Goal: Task Accomplishment & Management: Complete application form

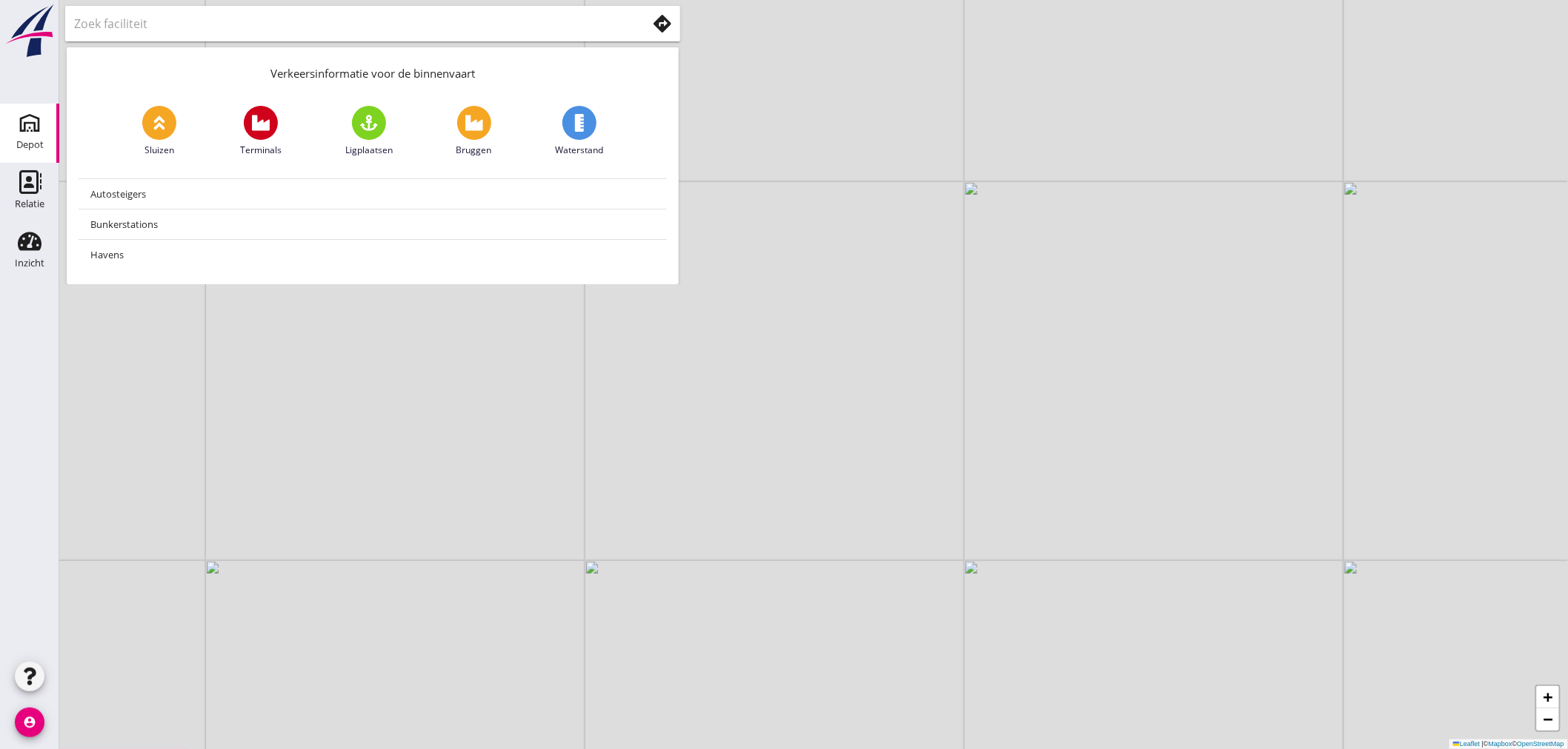
click at [19, 128] on use at bounding box center [29, 123] width 24 height 24
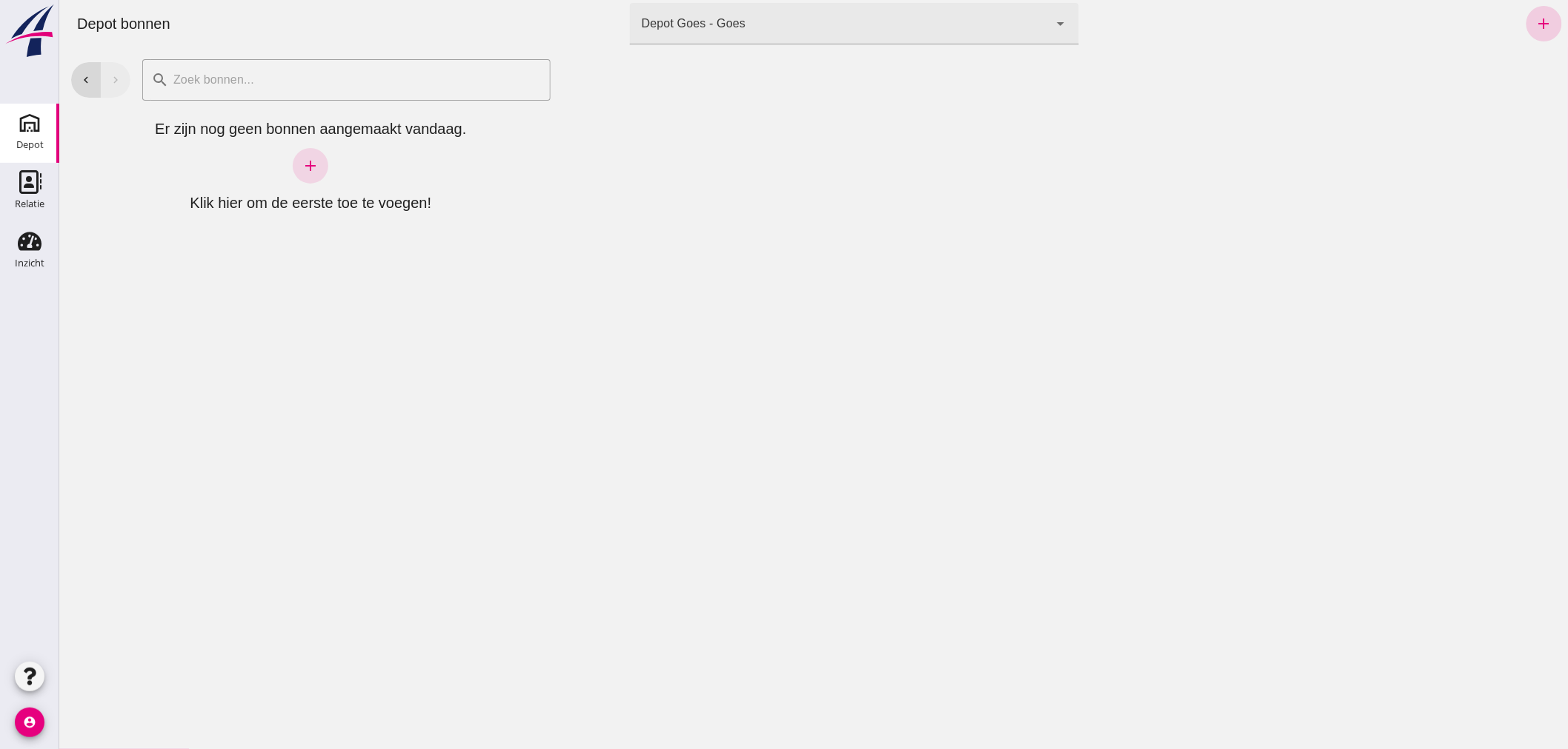
click at [1539, 17] on icon "add" at bounding box center [1544, 24] width 18 height 18
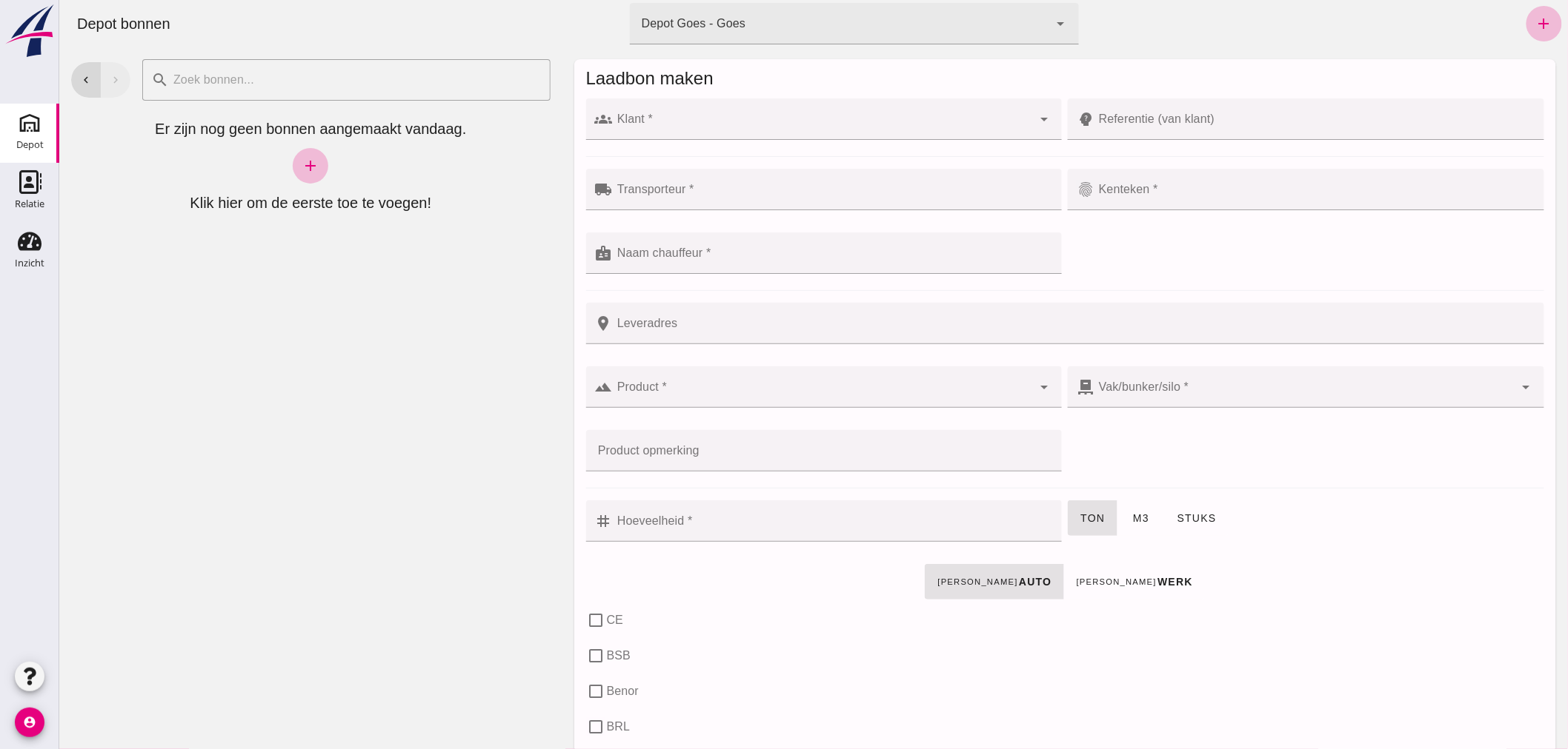
click at [928, 129] on input "Klant *" at bounding box center [822, 127] width 420 height 18
click at [25, 238] on use at bounding box center [29, 241] width 24 height 19
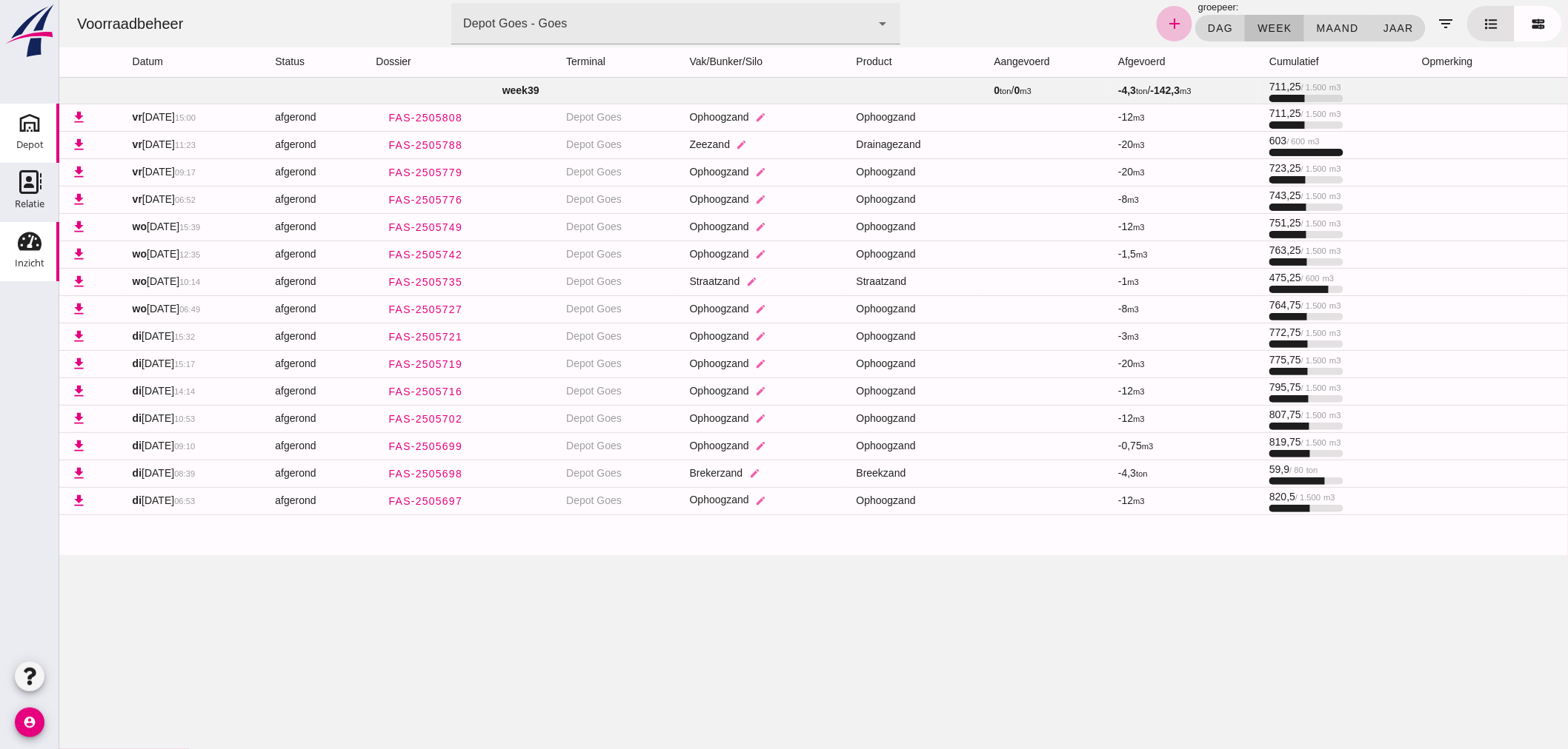
click at [26, 131] on icon "Depot" at bounding box center [29, 123] width 24 height 24
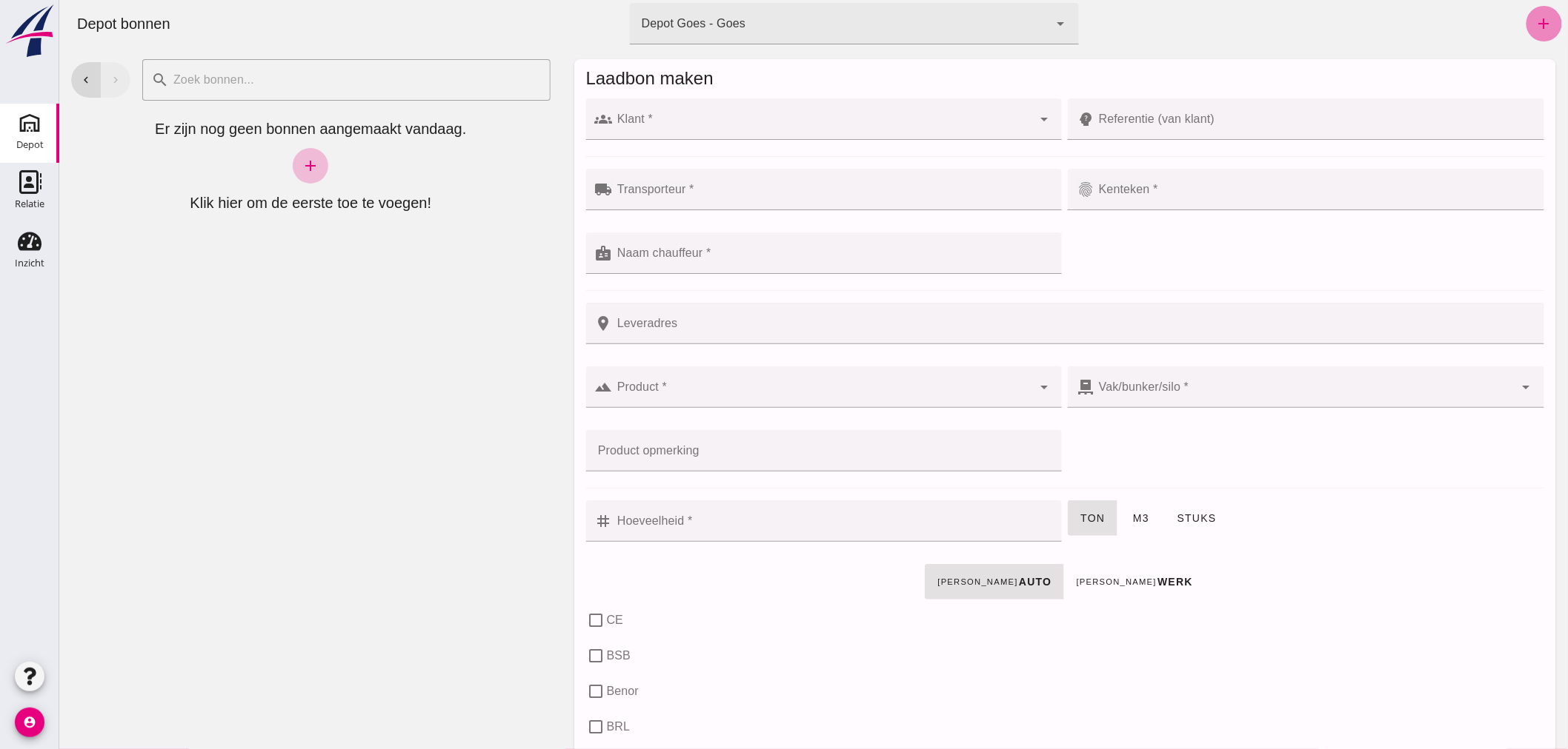
click at [1536, 17] on icon "add" at bounding box center [1544, 24] width 18 height 18
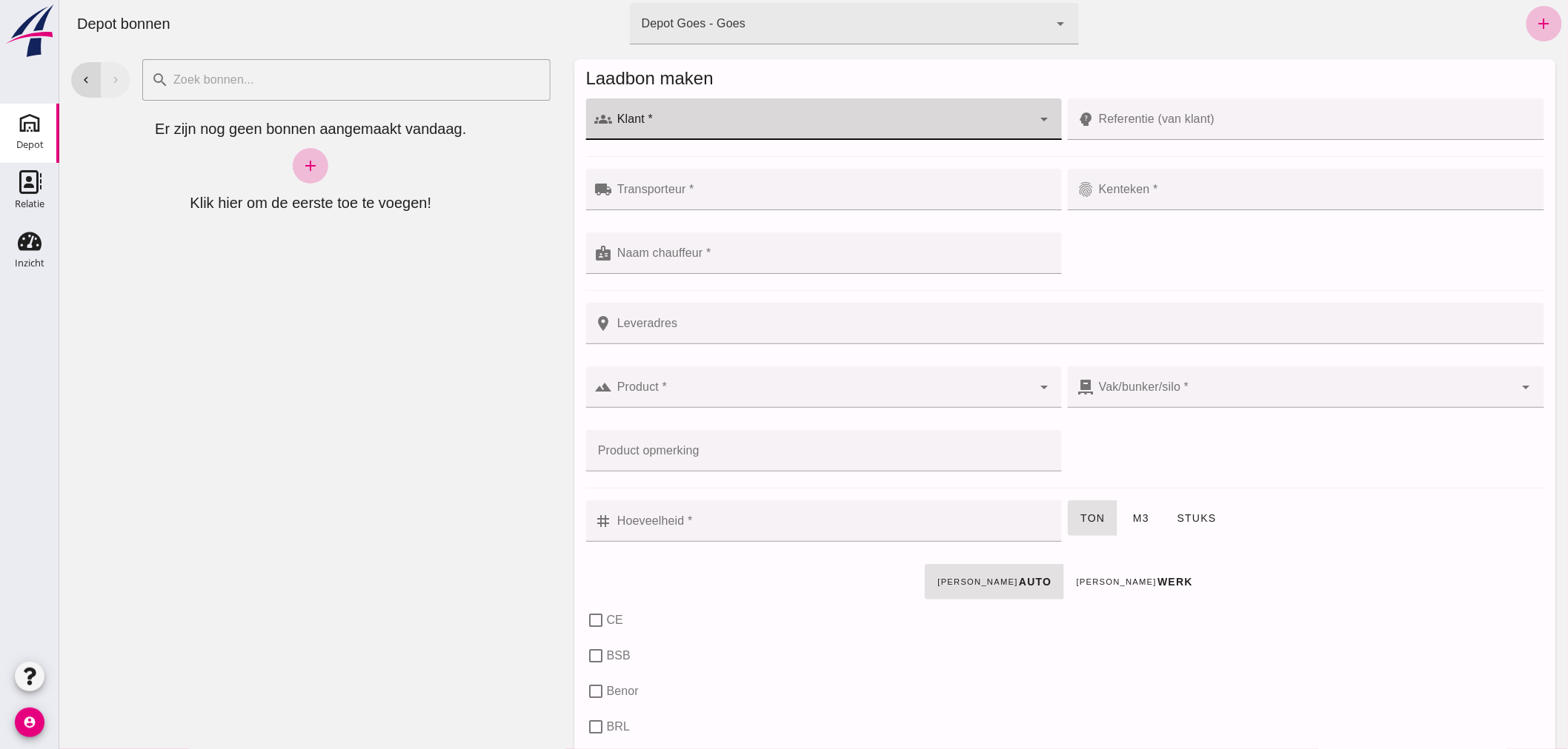
click at [760, 123] on input "Klant *" at bounding box center [822, 127] width 420 height 18
click at [720, 196] on div "Aannemingsbedrijf Traas & Ovaa B.V." at bounding box center [829, 199] width 425 height 18
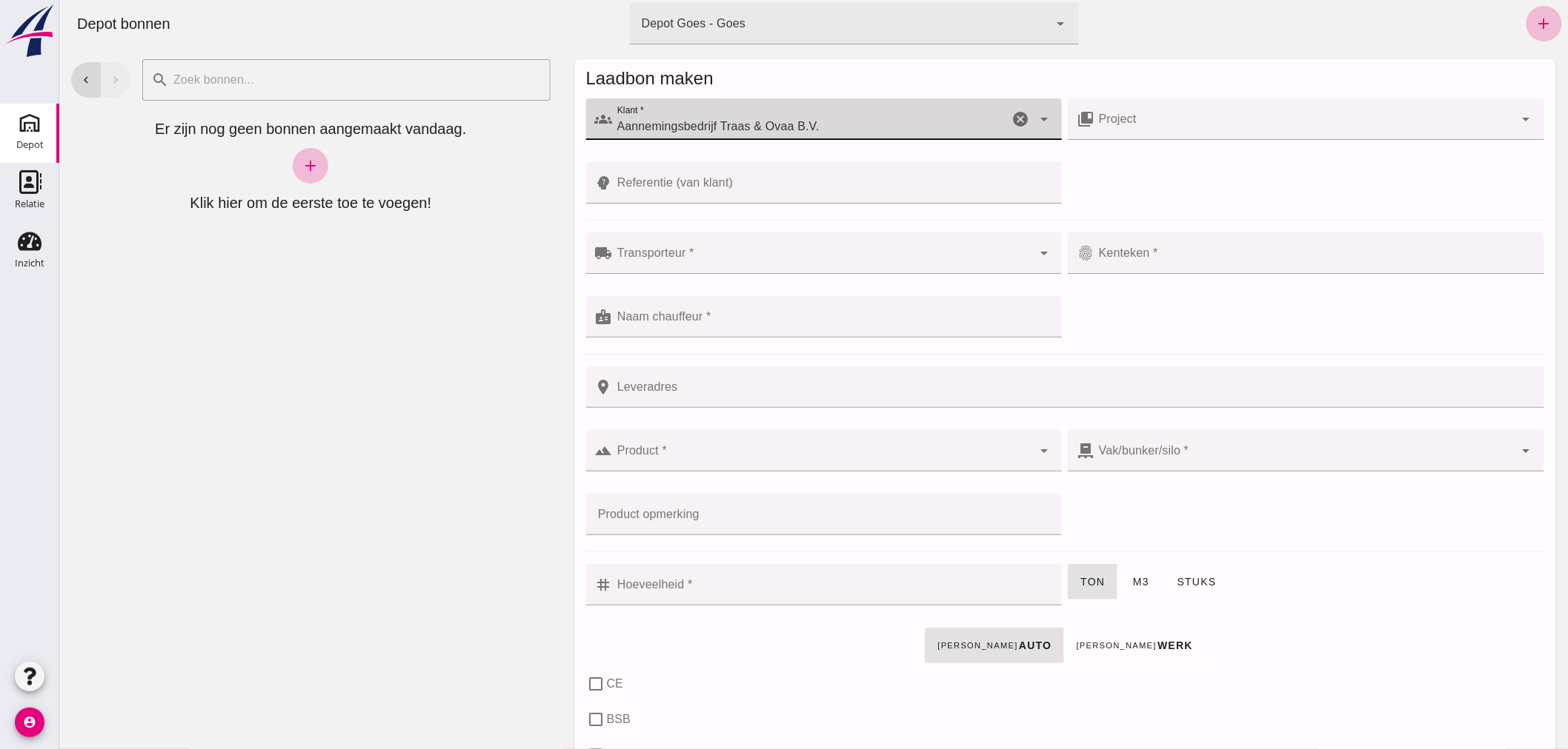
type input "Aannemingsbedrijf Traas & Ovaa B.V."
click at [739, 249] on div at bounding box center [822, 252] width 420 height 41
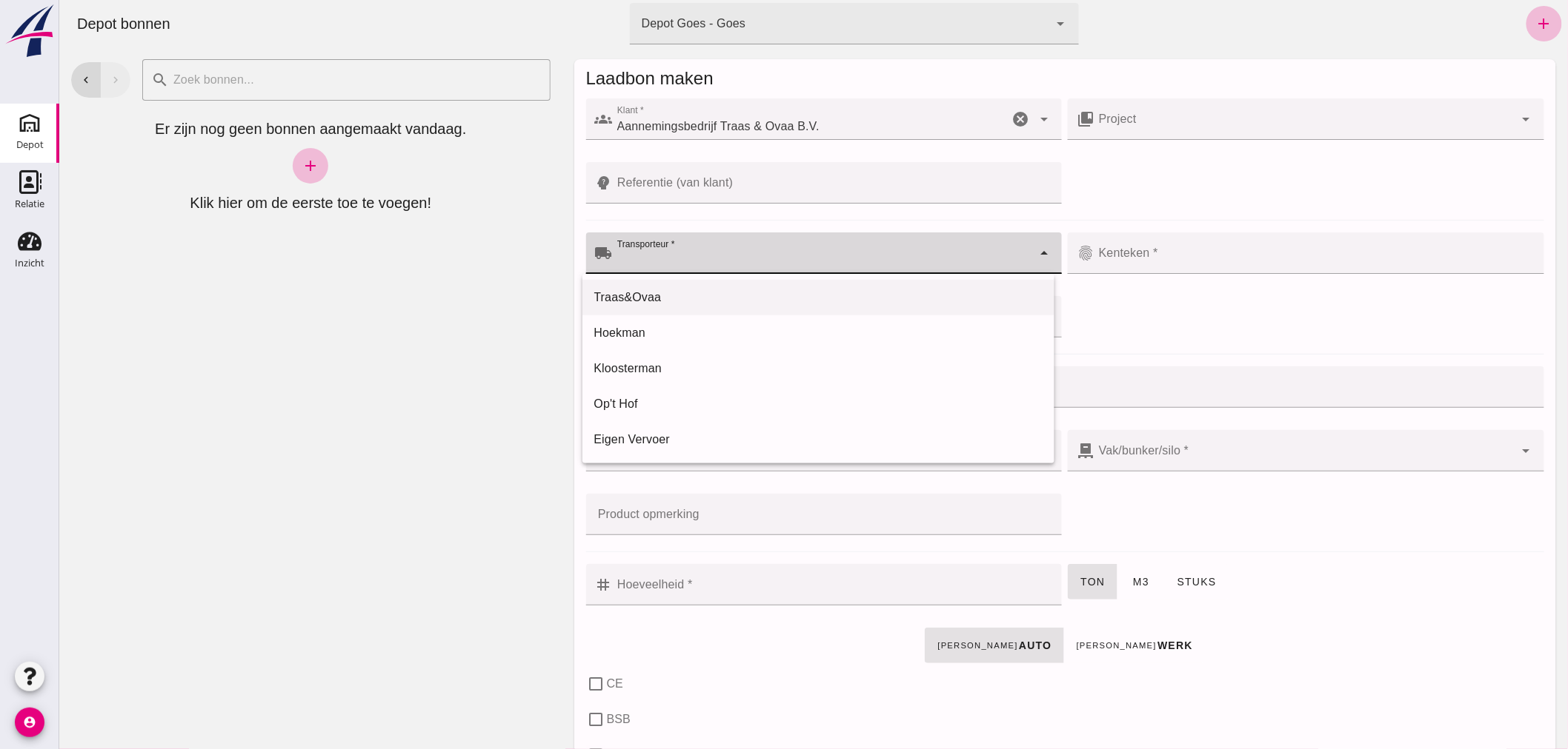
click at [714, 289] on div "Traas&Ovaa" at bounding box center [818, 298] width 448 height 18
type input "Traas&Ovaa"
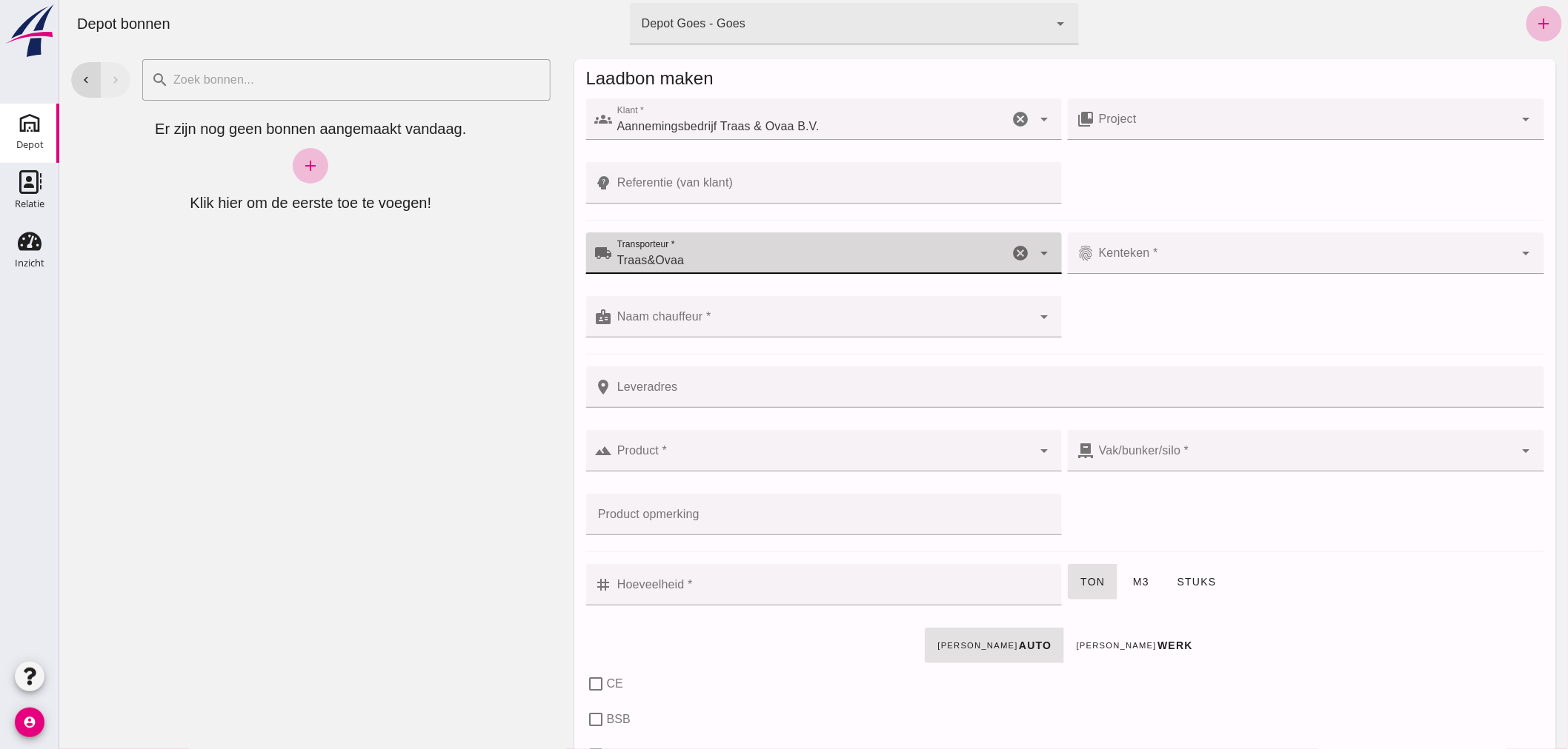
click at [1166, 259] on input "Kenteken *" at bounding box center [1303, 260] width 420 height 18
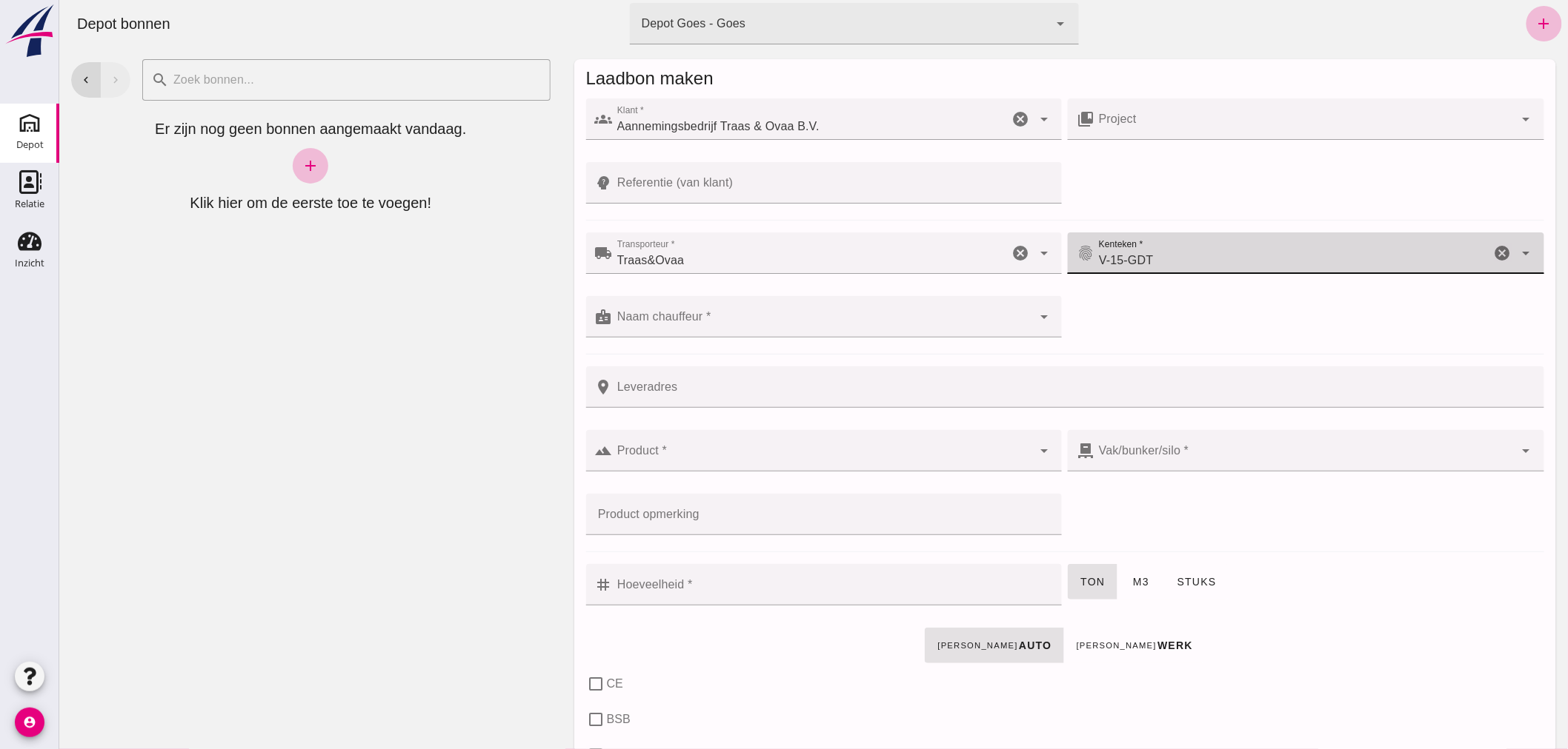
type input "V-15-GDT"
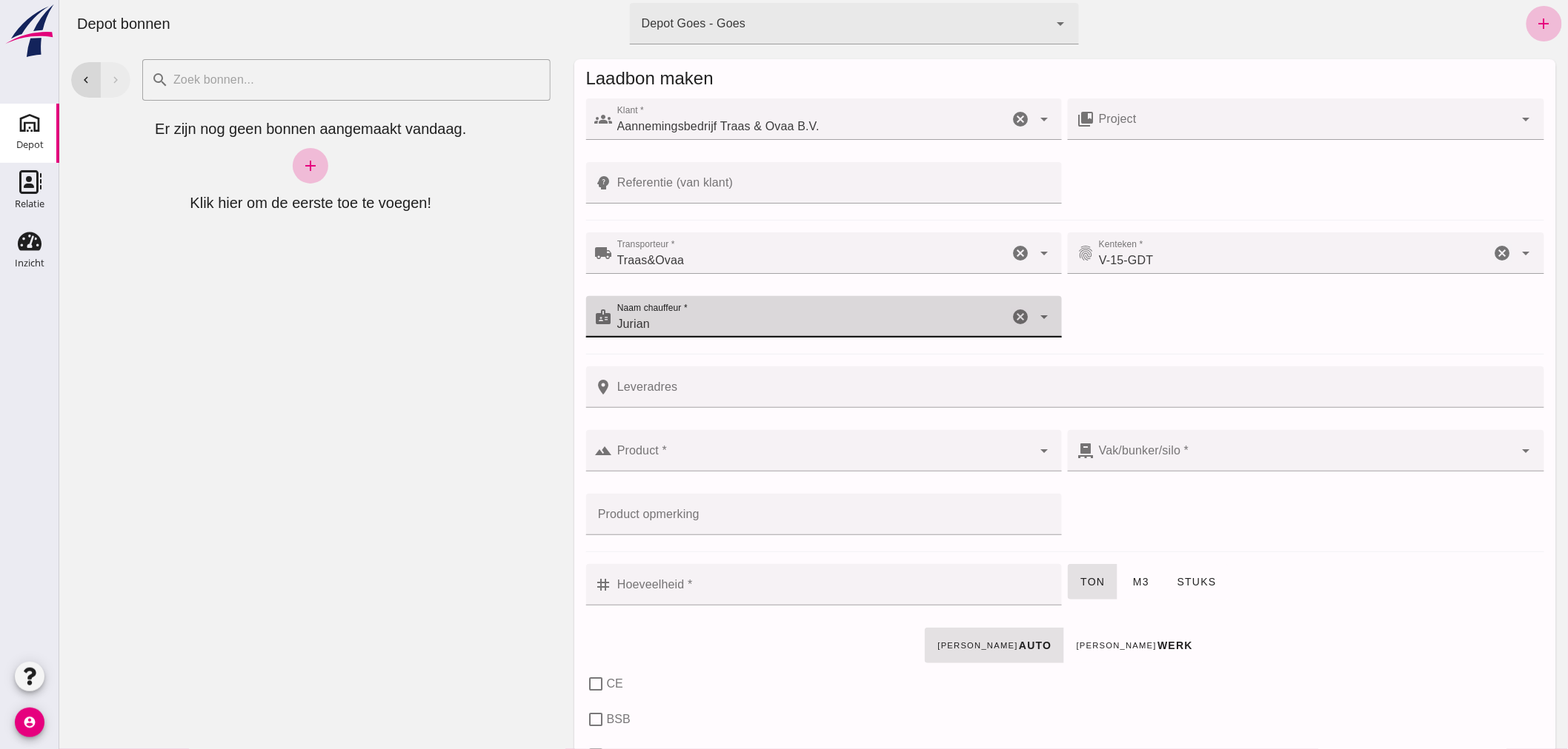
type input "Jurian"
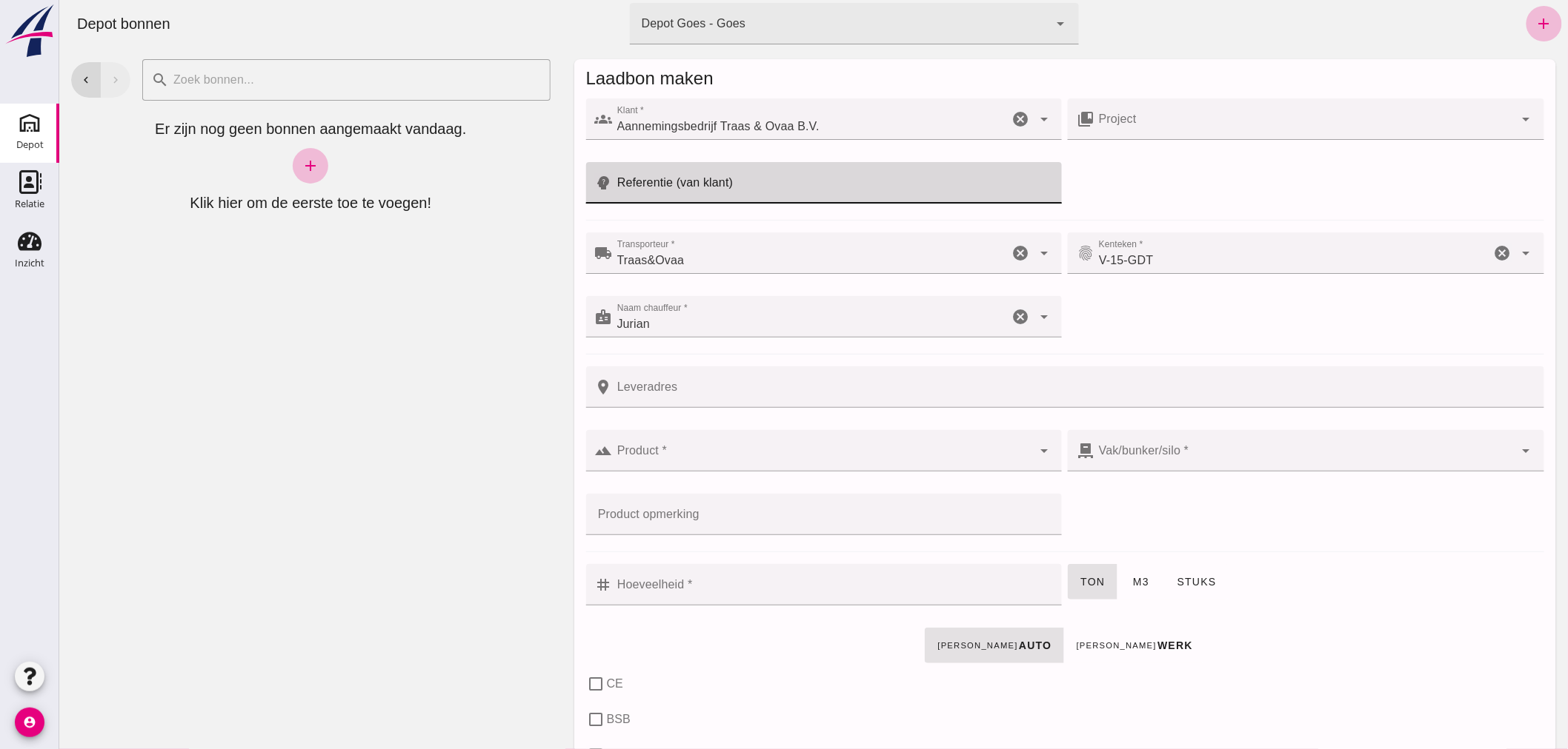
click at [736, 182] on input "Referentie (van klant)" at bounding box center [832, 183] width 441 height 41
type input "25T010"
click at [693, 450] on input "Product *" at bounding box center [822, 458] width 420 height 18
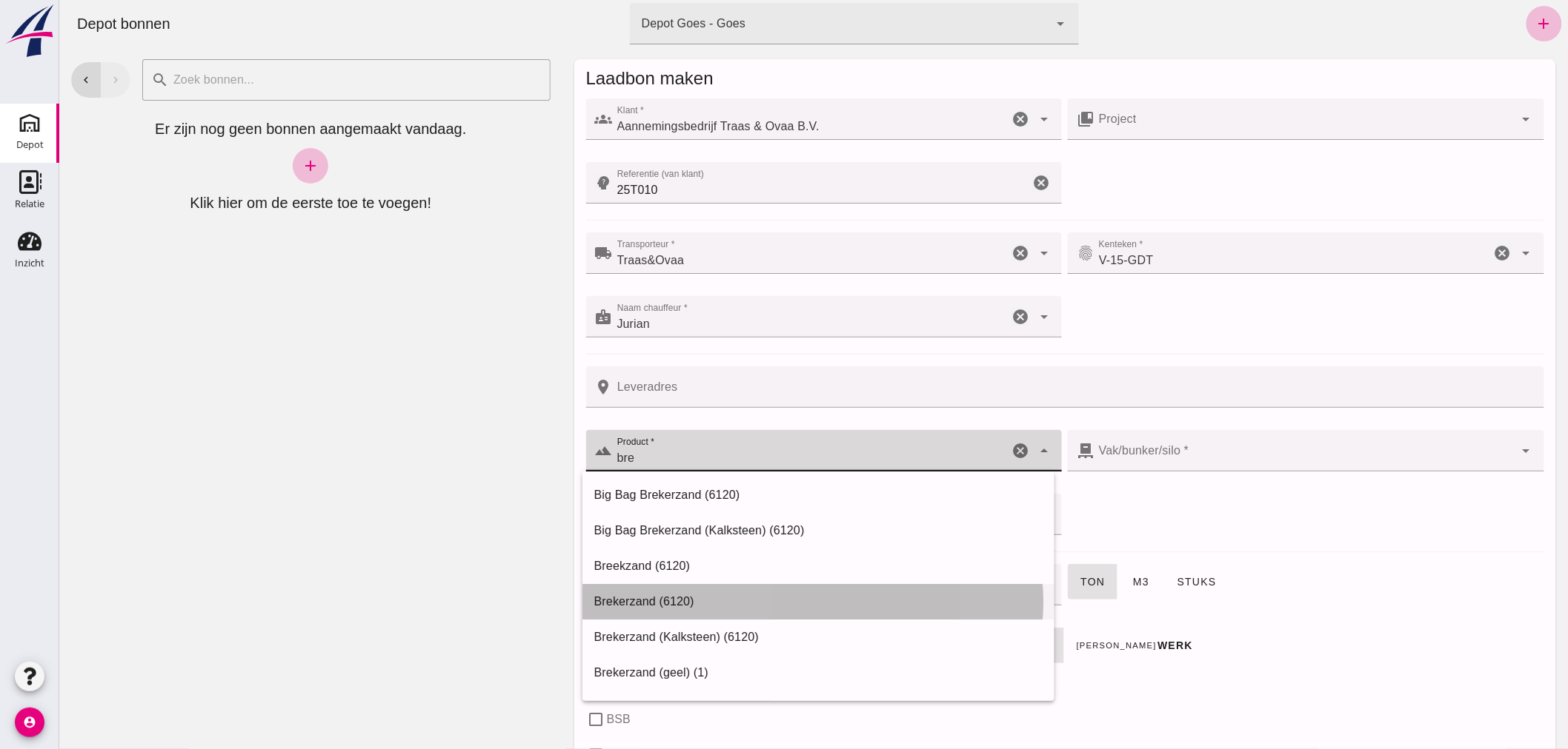
click at [635, 596] on div "Brekerzand (6120)" at bounding box center [818, 602] width 448 height 18
type input "Brekerzand (6120)"
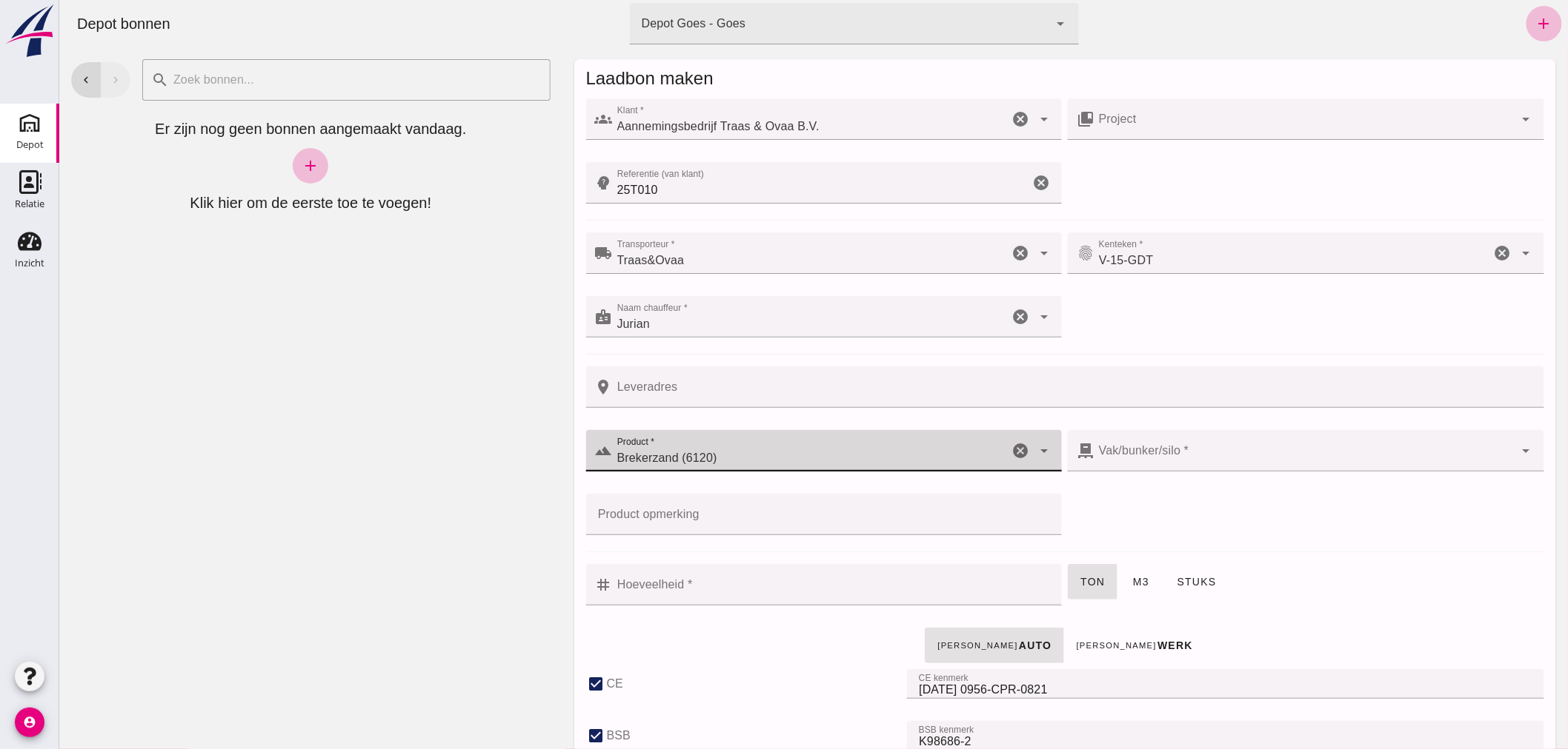
checkbox input "true"
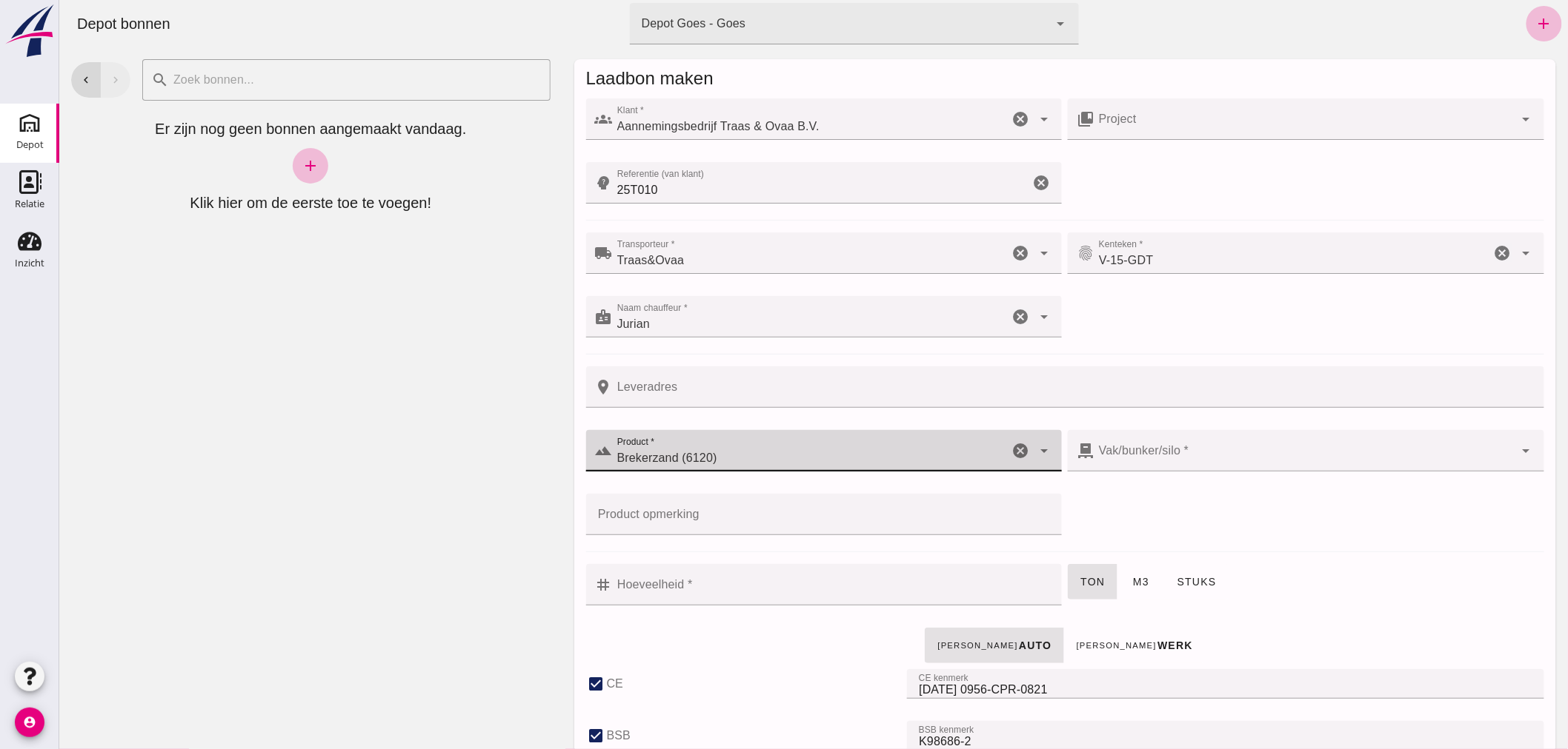
checkbox input "true"
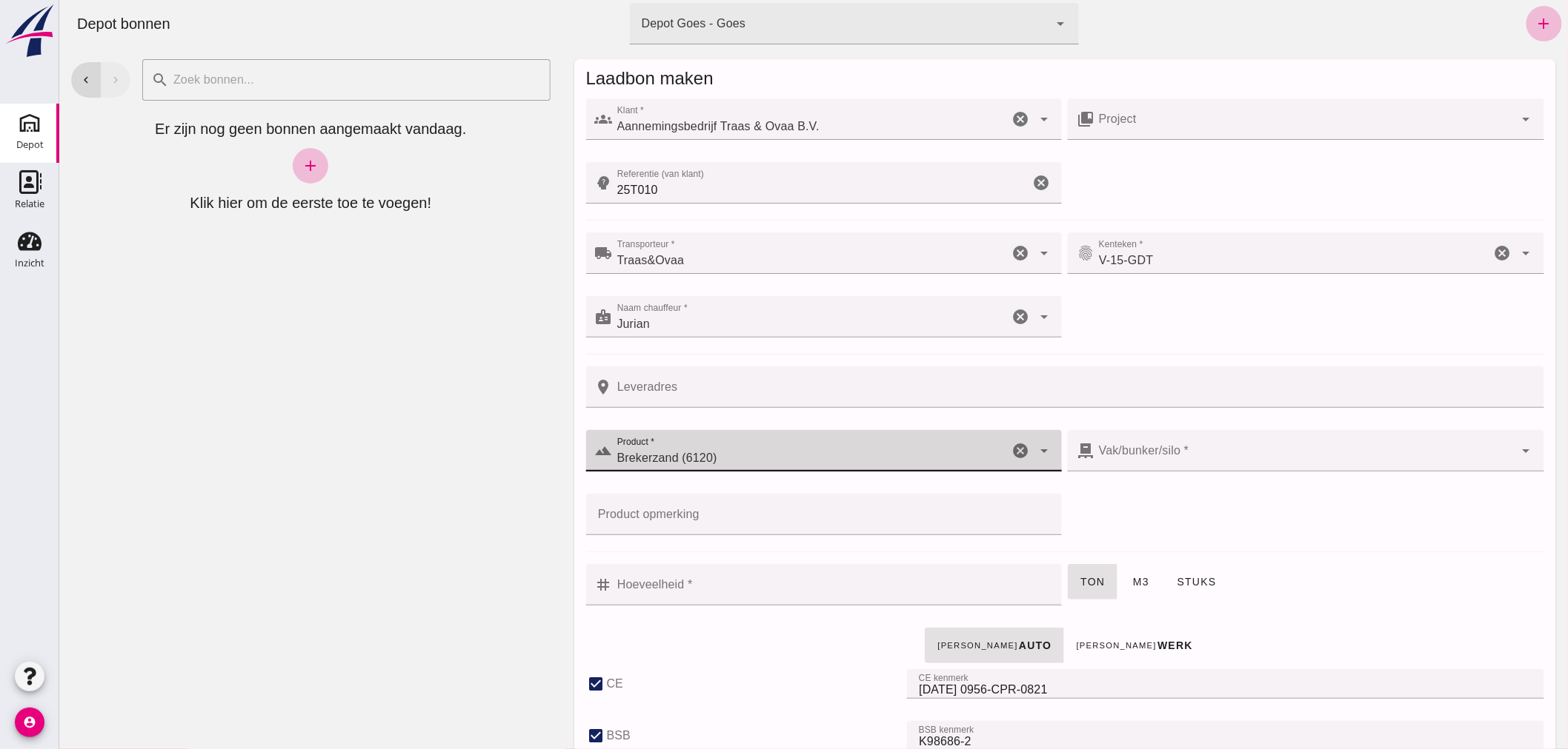
type input "300"
type input "Brekerzand (6120)"
click at [840, 596] on input "Hoeveelheid *" at bounding box center [832, 584] width 441 height 41
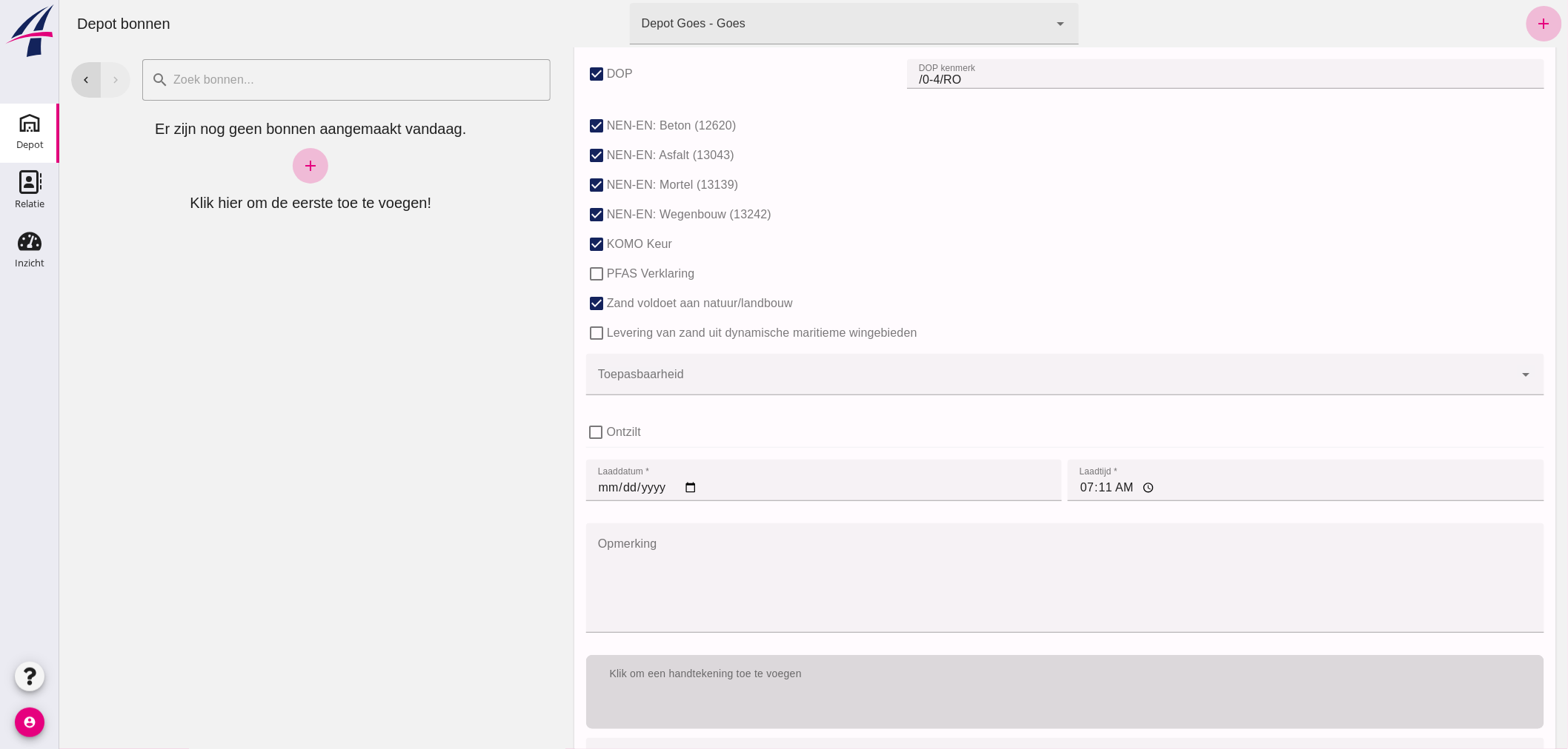
scroll to position [905, 0]
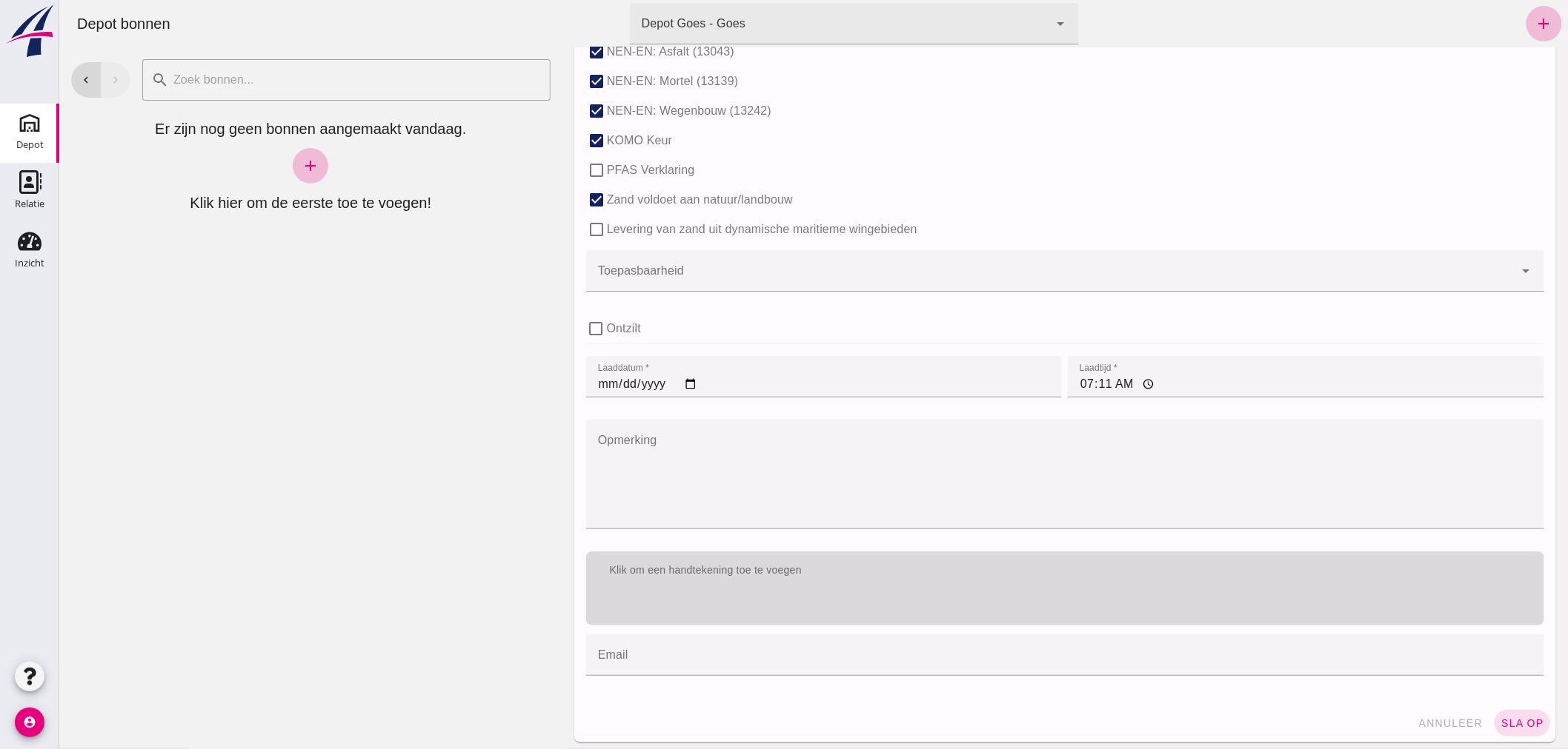
type input "0.8"
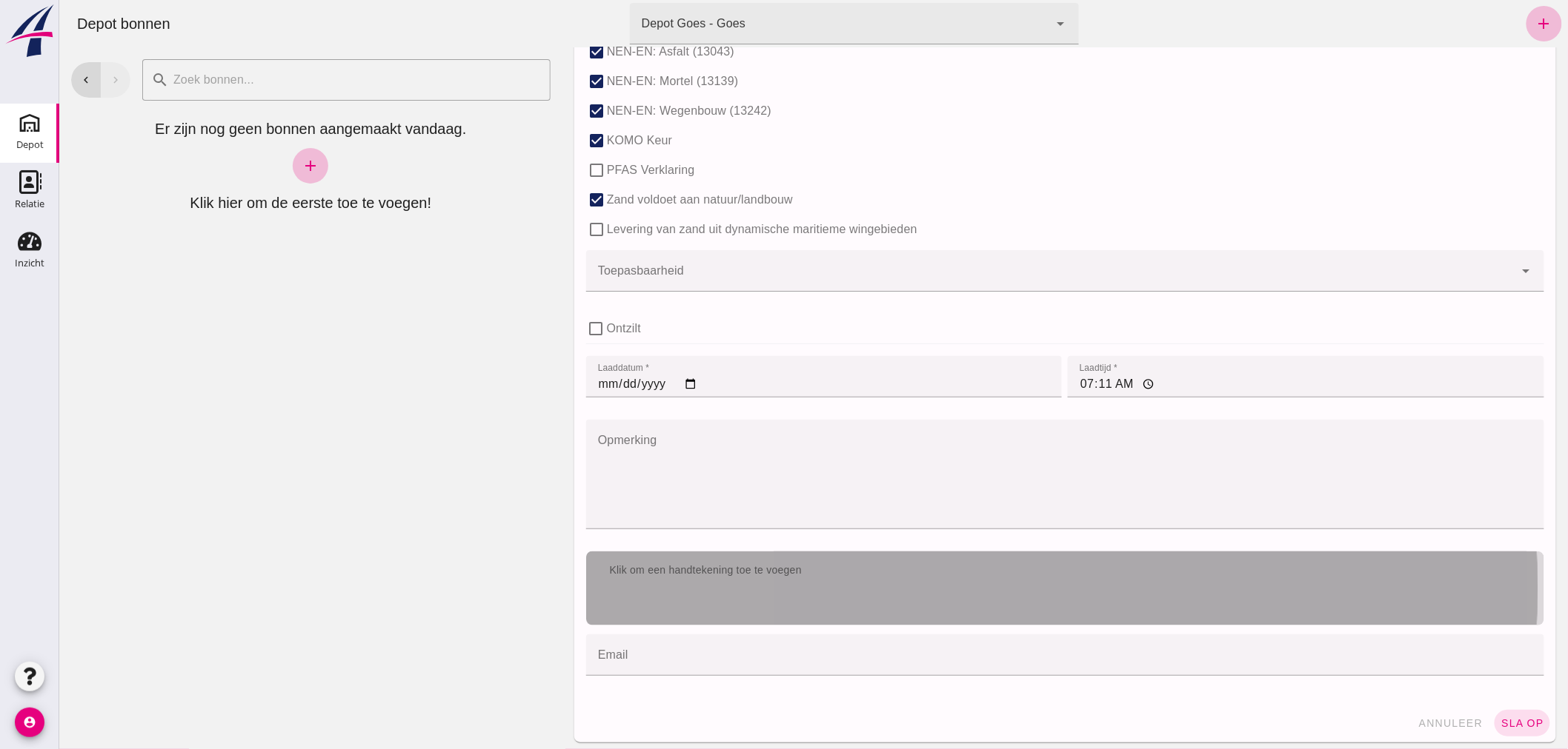
click at [876, 598] on div "Klik om een handtekening toe te voegen" at bounding box center [1065, 588] width 958 height 74
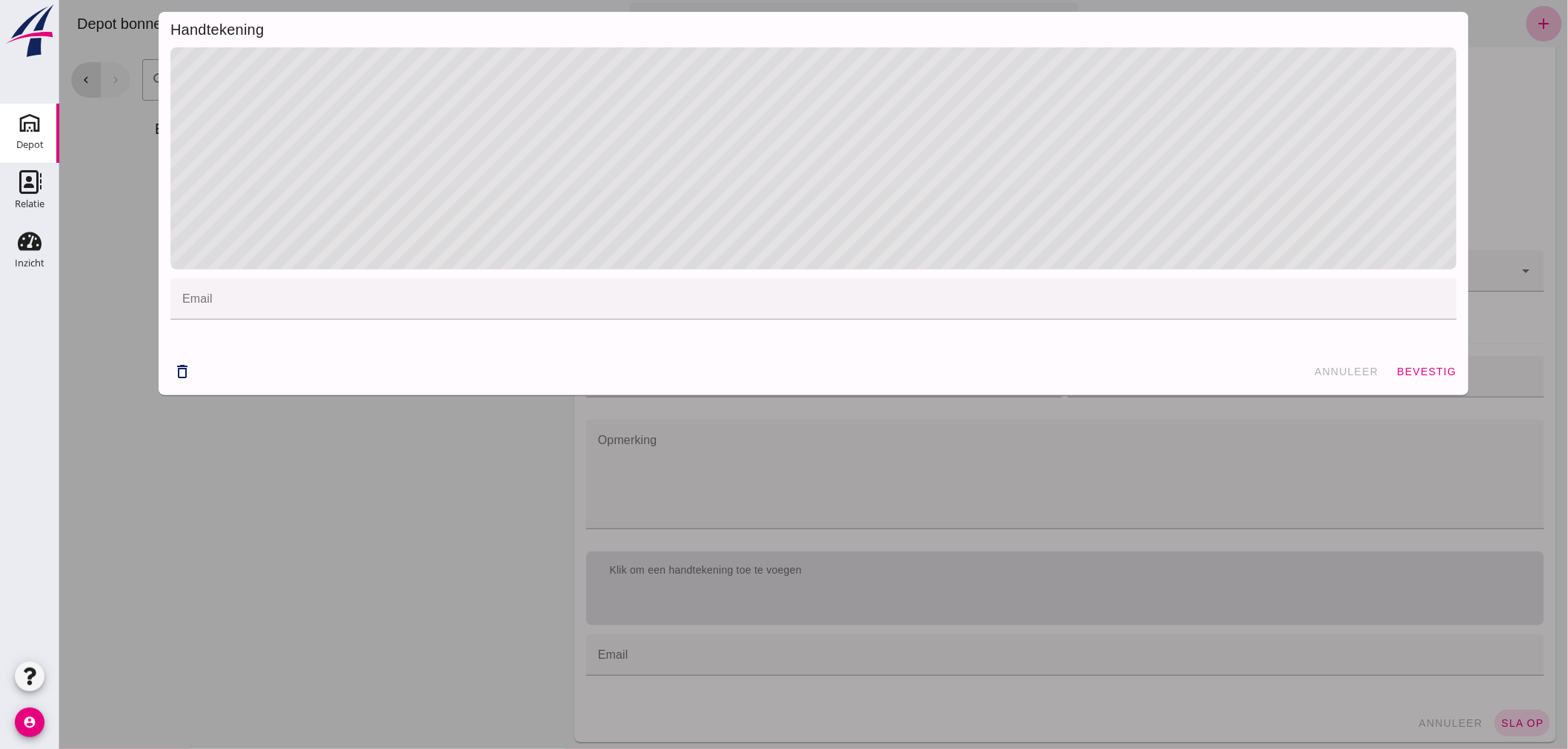
click at [1439, 371] on span "bevestig" at bounding box center [1426, 372] width 60 height 12
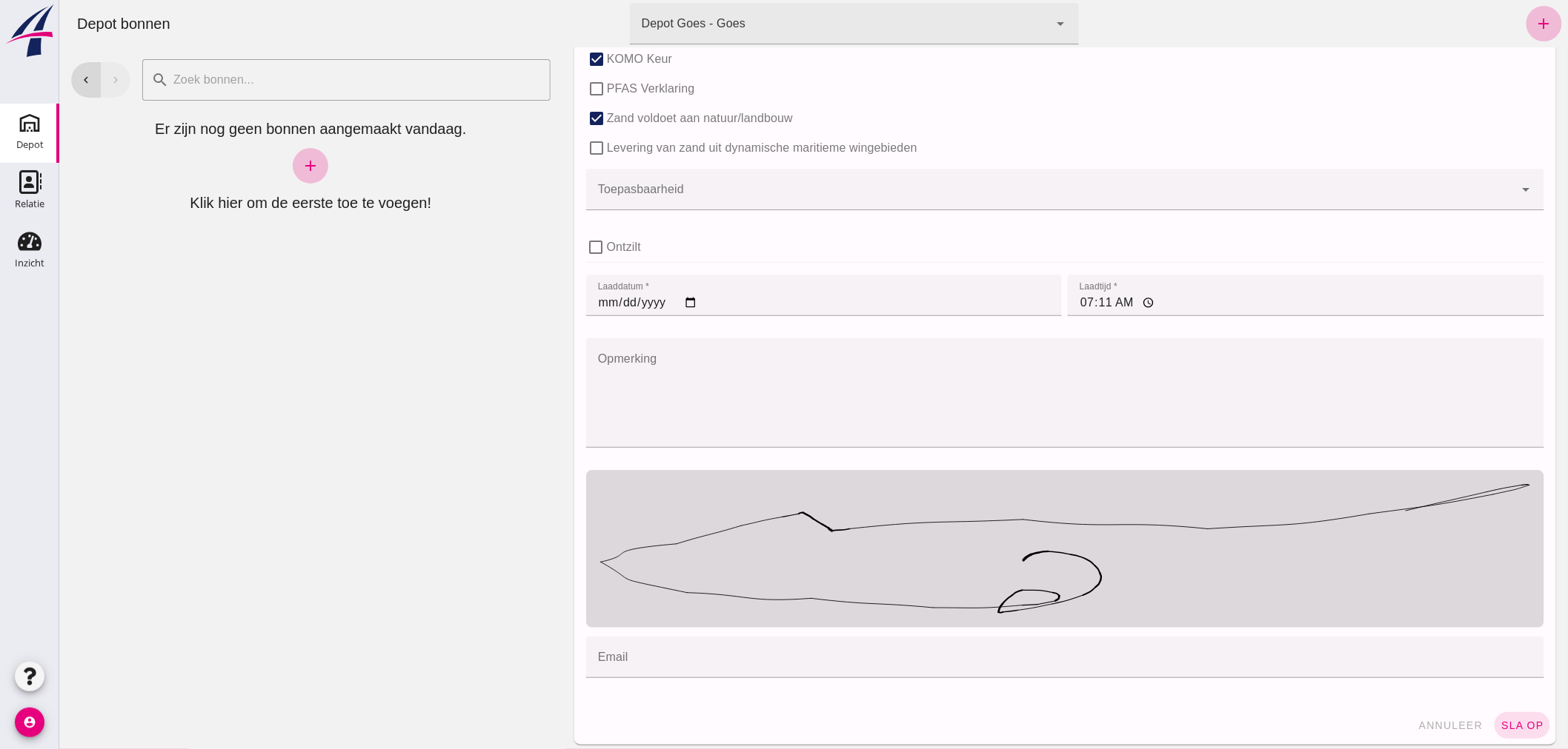
scroll to position [992, 0]
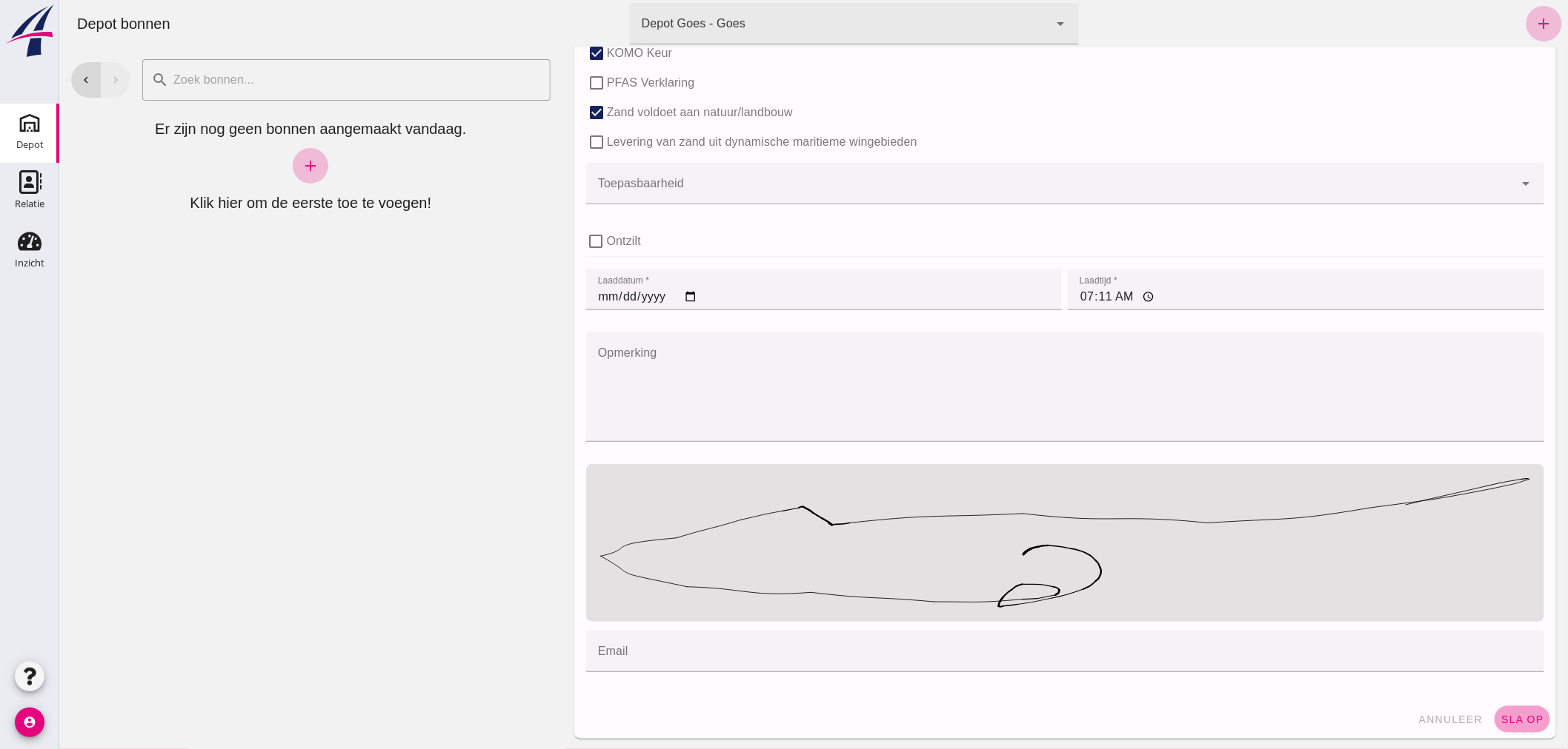
click at [1504, 717] on span "sla op" at bounding box center [1522, 720] width 44 height 12
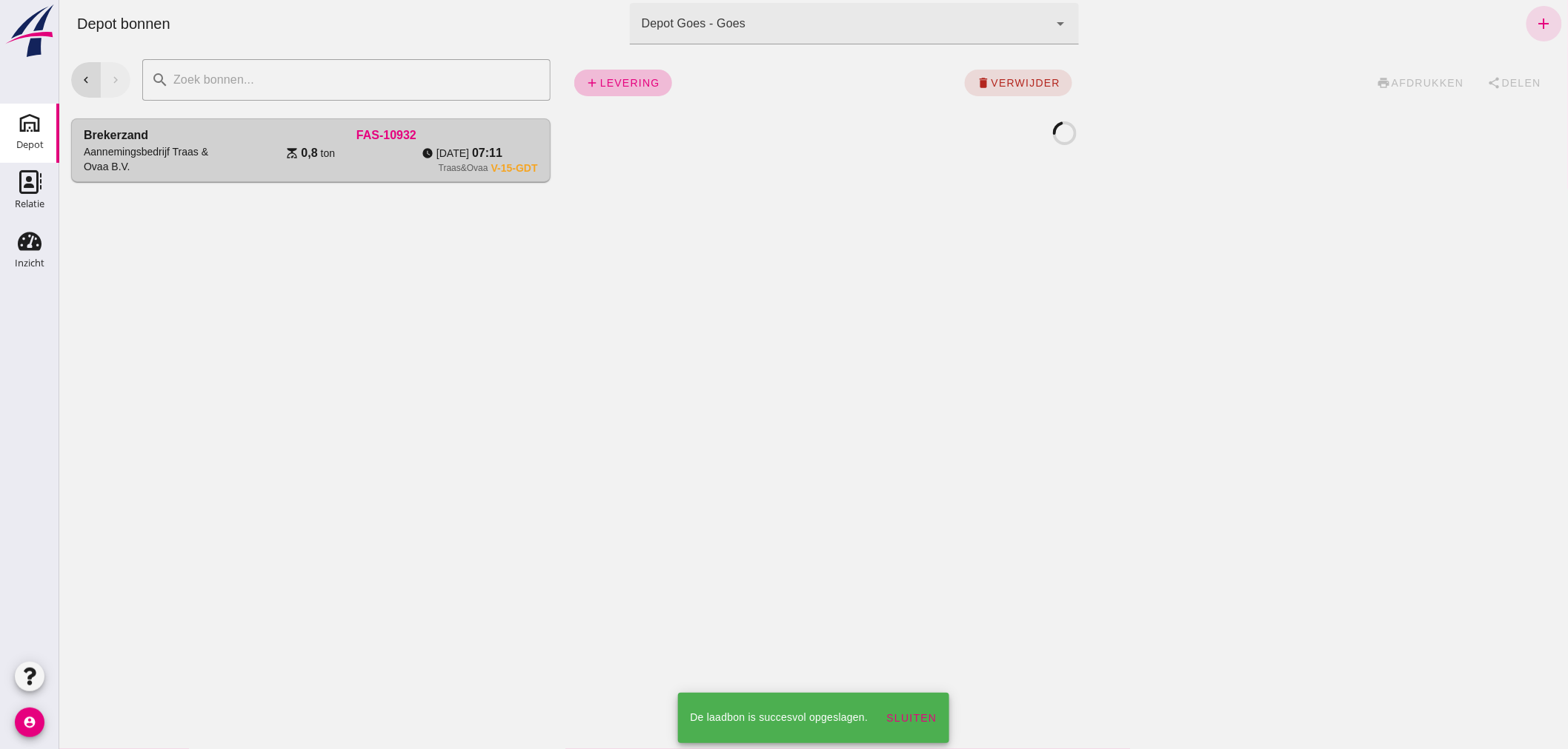
scroll to position [0, 0]
